Goal: Use online tool/utility: Utilize a website feature to perform a specific function

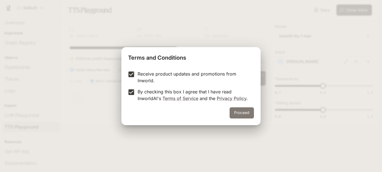
click at [237, 109] on button "Proceed" at bounding box center [241, 113] width 24 height 11
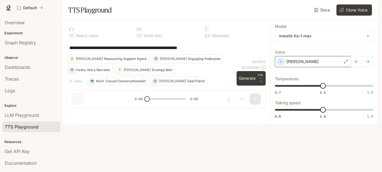
click at [308, 67] on div "[PERSON_NAME]" at bounding box center [313, 61] width 76 height 11
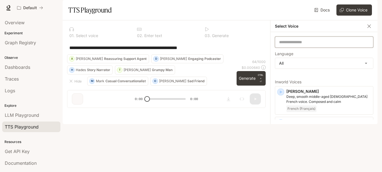
click at [309, 45] on input "text" at bounding box center [324, 42] width 98 height 6
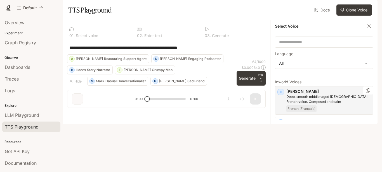
click at [282, 95] on icon "button" at bounding box center [281, 92] width 6 height 6
click at [368, 29] on icon "button" at bounding box center [369, 26] width 6 height 6
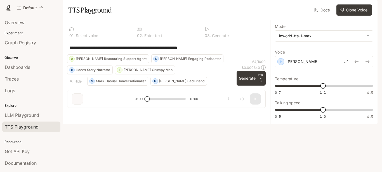
click at [151, 63] on button "[PERSON_NAME] Engaging Podcaster" at bounding box center [187, 58] width 72 height 9
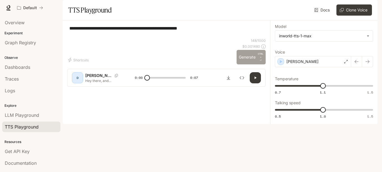
click at [242, 65] on button "Generate CTRL + ⏎" at bounding box center [250, 57] width 29 height 15
click at [79, 82] on div "D" at bounding box center [77, 77] width 9 height 9
click at [76, 65] on button "Shortcuts" at bounding box center [79, 60] width 24 height 9
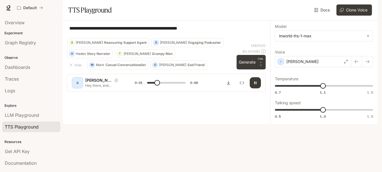
click at [80, 38] on textarea "**********" at bounding box center [166, 31] width 194 height 13
click at [81, 16] on h1 "TTS Playground" at bounding box center [89, 9] width 43 height 11
click at [80, 16] on h1 "TTS Playground" at bounding box center [89, 9] width 43 height 11
click at [158, 70] on button "O [PERSON_NAME] Friend" at bounding box center [178, 65] width 56 height 9
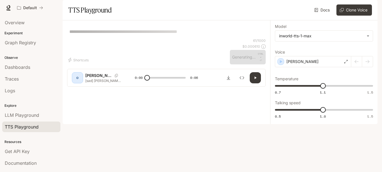
click at [158, 65] on div "Shortcuts" at bounding box center [147, 60] width 160 height 9
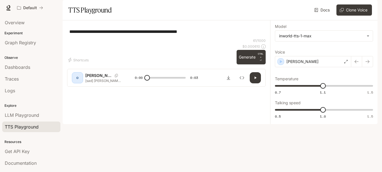
click at [74, 82] on div "O" at bounding box center [77, 77] width 9 height 9
click at [93, 79] on p "[PERSON_NAME]" at bounding box center [98, 76] width 27 height 6
click at [252, 65] on button "Generate CTRL + ⏎" at bounding box center [250, 57] width 29 height 15
click at [257, 80] on icon "button" at bounding box center [255, 78] width 4 height 4
click at [243, 80] on icon "Inspect" at bounding box center [241, 78] width 4 height 3
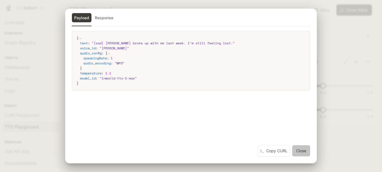
click at [294, 152] on button "Close" at bounding box center [301, 151] width 18 height 11
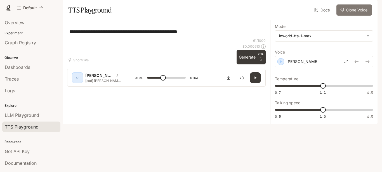
click at [355, 16] on button "Clone Voice" at bounding box center [353, 9] width 35 height 11
type input "***"
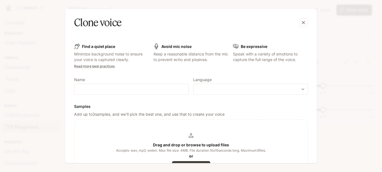
click at [159, 48] on div "Avoid mic noise" at bounding box center [190, 47] width 75 height 6
click at [146, 91] on input "text" at bounding box center [131, 90] width 114 height 6
type input "****"
click at [214, 91] on body "**********" at bounding box center [191, 86] width 382 height 172
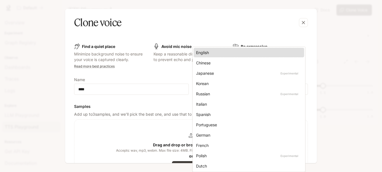
click at [224, 51] on div "English" at bounding box center [247, 53] width 103 height 6
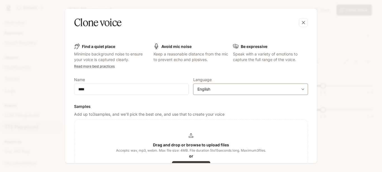
type input "*****"
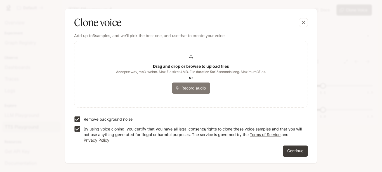
click at [197, 93] on button "Record audio" at bounding box center [191, 88] width 38 height 11
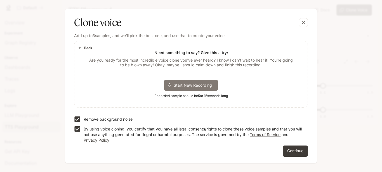
click at [195, 89] on div "Start New Recording" at bounding box center [191, 85] width 54 height 11
click at [196, 90] on div "Stop Recording 00:02" at bounding box center [190, 85] width 67 height 11
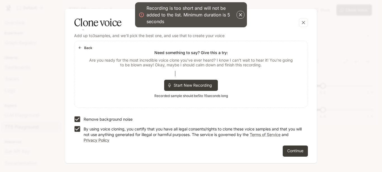
click at [160, 72] on div "Back Need something to say? Give this a try: Are you ready for the most incredi…" at bounding box center [190, 74] width 233 height 66
click at [238, 15] on icon "button" at bounding box center [240, 15] width 6 height 6
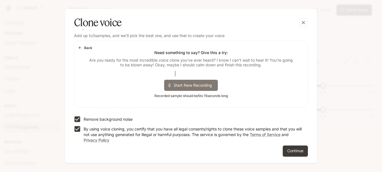
click at [185, 87] on span "Start New Recording" at bounding box center [194, 85] width 42 height 6
click at [189, 89] on div "Stop Recording 00:06" at bounding box center [194, 85] width 55 height 8
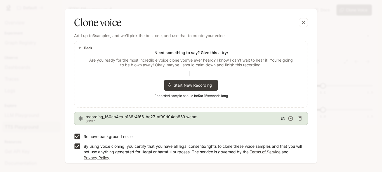
click at [288, 117] on icon "button" at bounding box center [290, 118] width 5 height 5
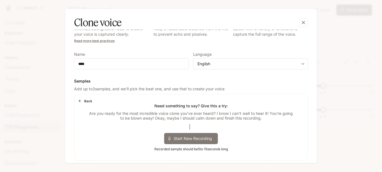
scroll to position [96, 0]
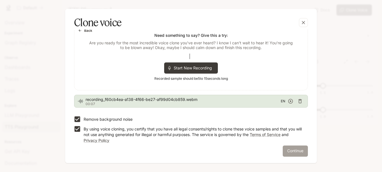
click at [286, 151] on button "Continue" at bounding box center [294, 151] width 25 height 11
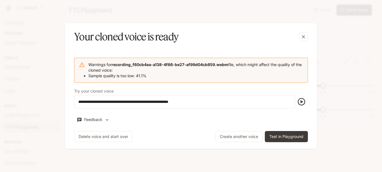
scroll to position [0, 0]
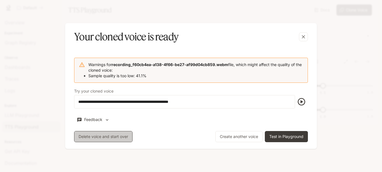
click at [120, 136] on button "Delete voice and start over" at bounding box center [103, 136] width 58 height 11
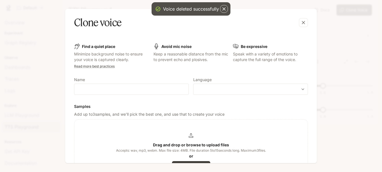
type input "***"
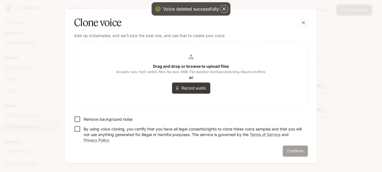
click at [283, 151] on button "Continue" at bounding box center [294, 151] width 25 height 11
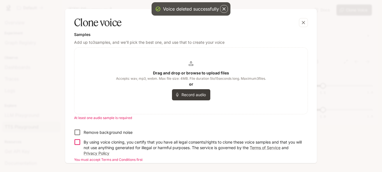
scroll to position [85, 0]
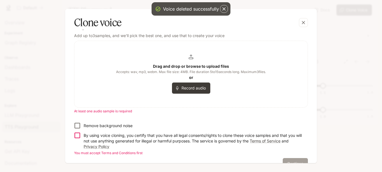
click at [284, 162] on button "Continue" at bounding box center [294, 163] width 25 height 11
click at [154, 81] on div "Drag and drop or browse to upload files Accepts: wav, mp3, webm. Max file size:…" at bounding box center [191, 74] width 150 height 39
